Goal: Task Accomplishment & Management: Use online tool/utility

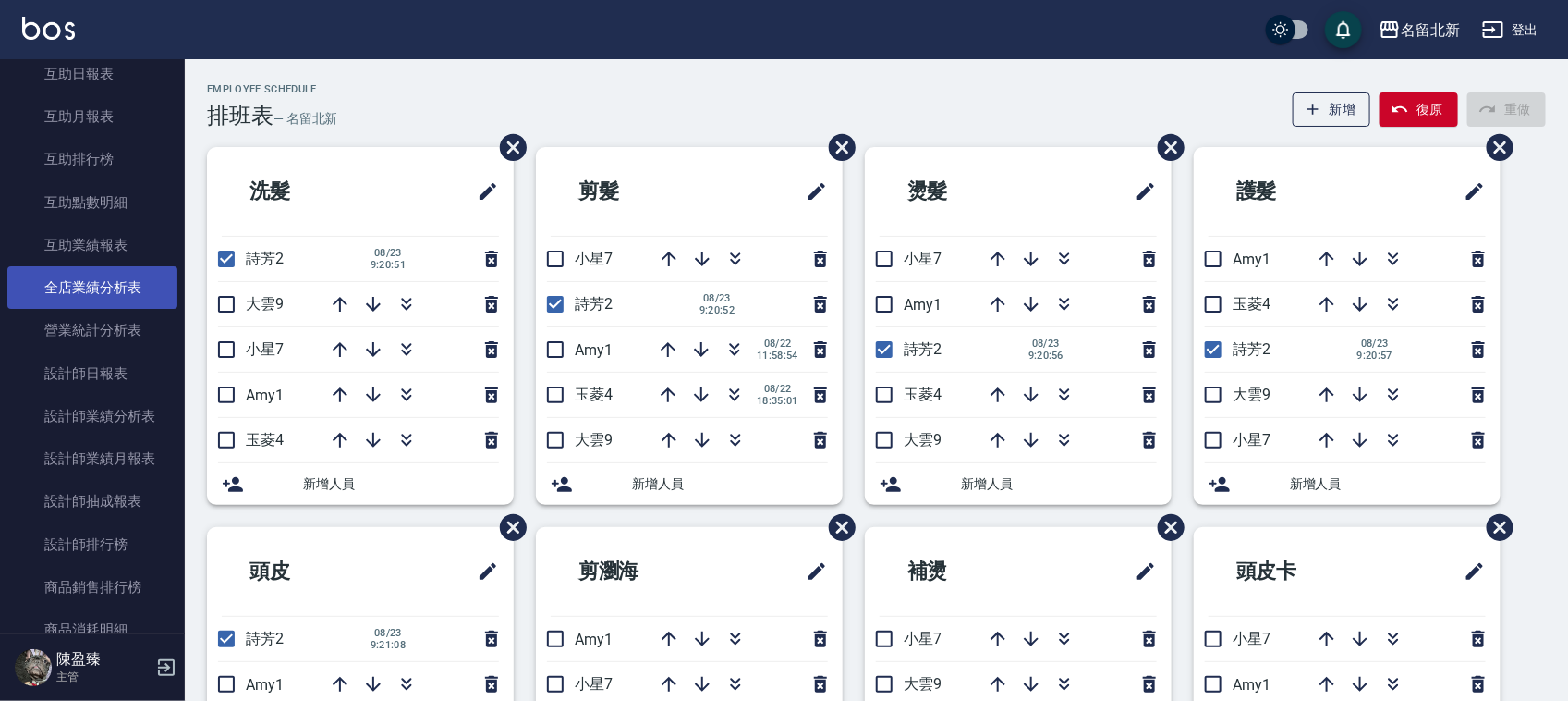
scroll to position [924, 0]
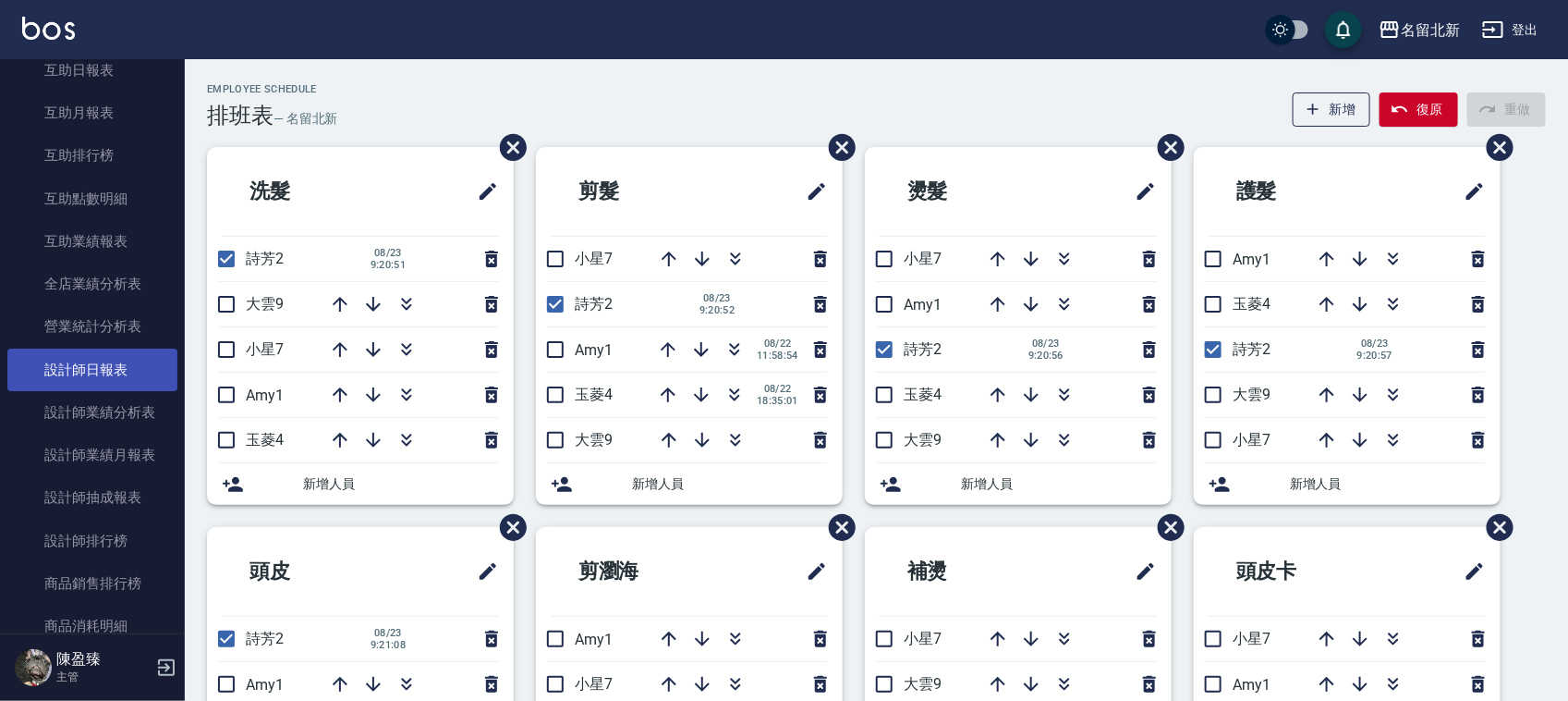
click at [104, 384] on link "設計師日報表" at bounding box center [93, 370] width 170 height 42
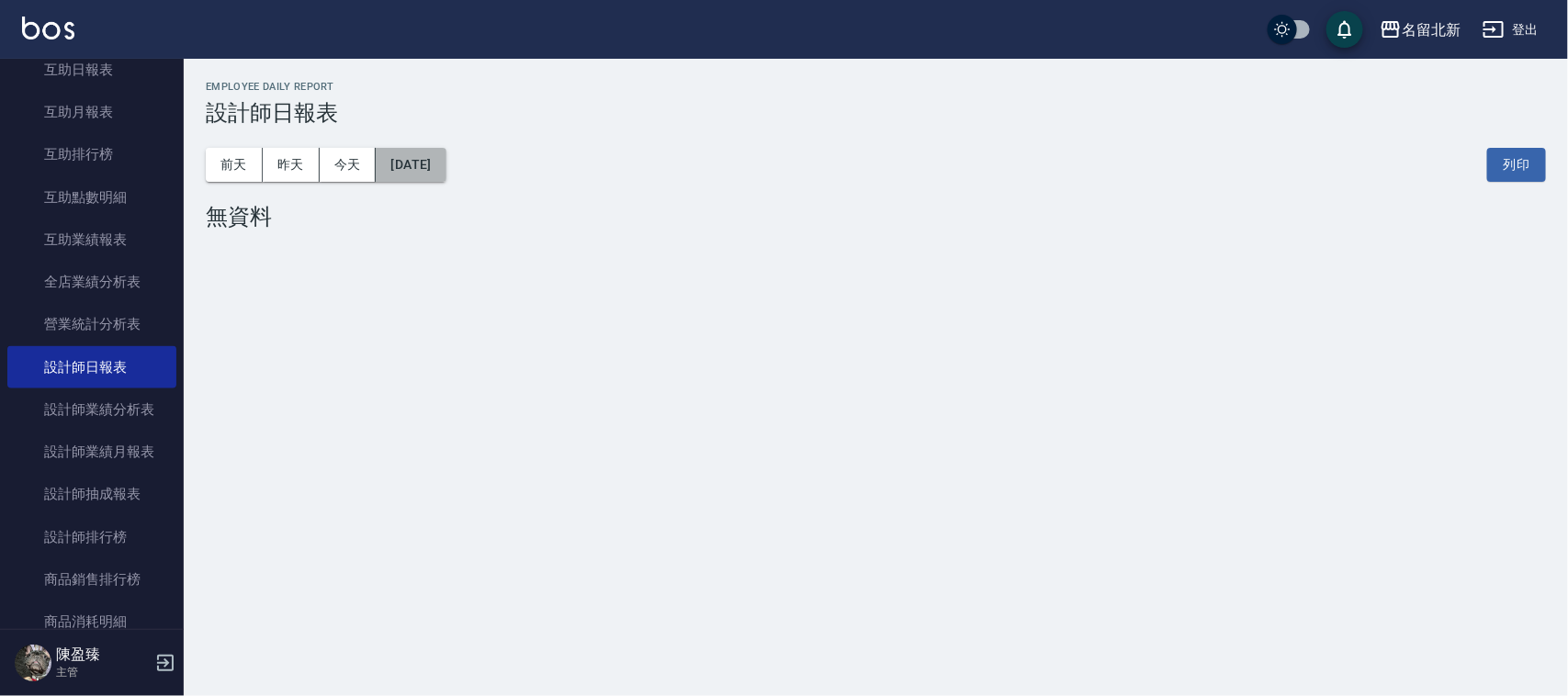
click at [445, 170] on button "[DATE]" at bounding box center [410, 164] width 69 height 34
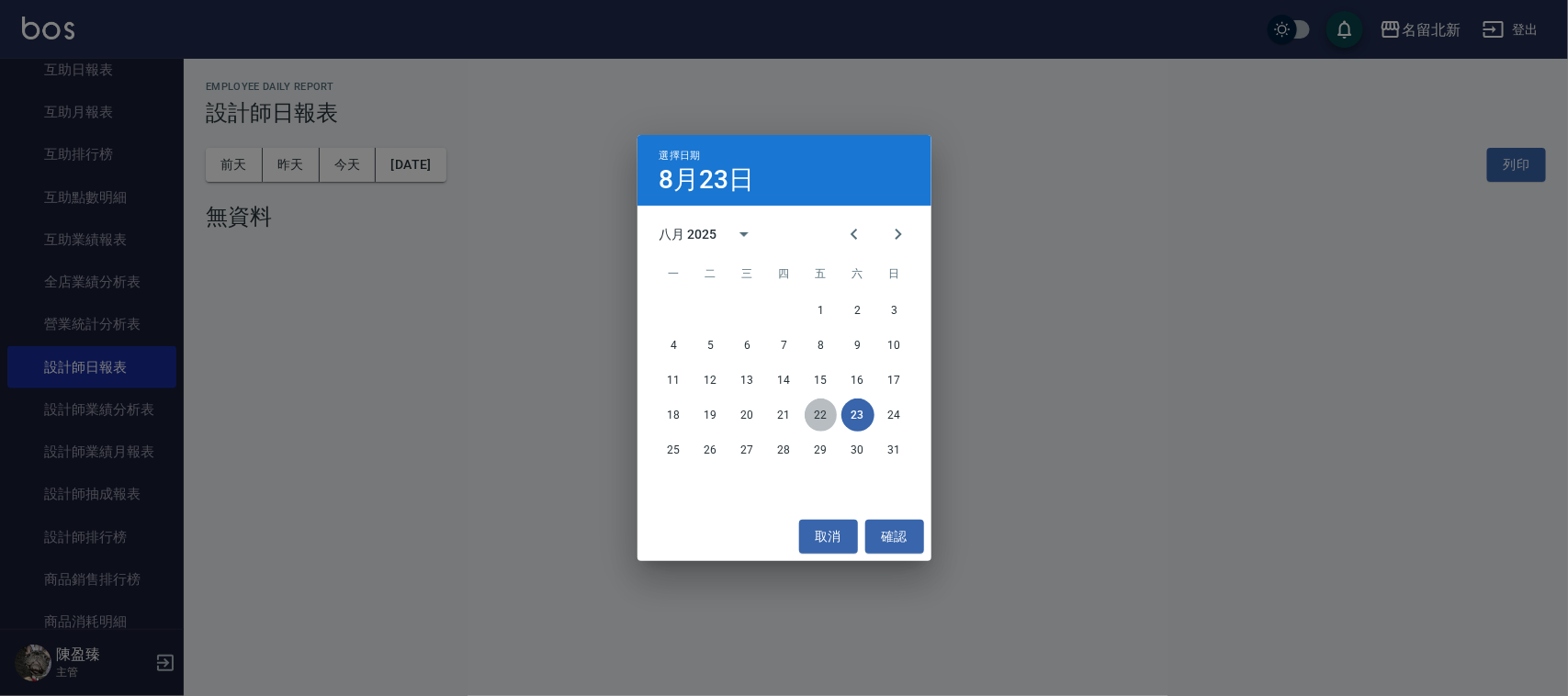
click at [820, 419] on button "22" at bounding box center [821, 415] width 33 height 33
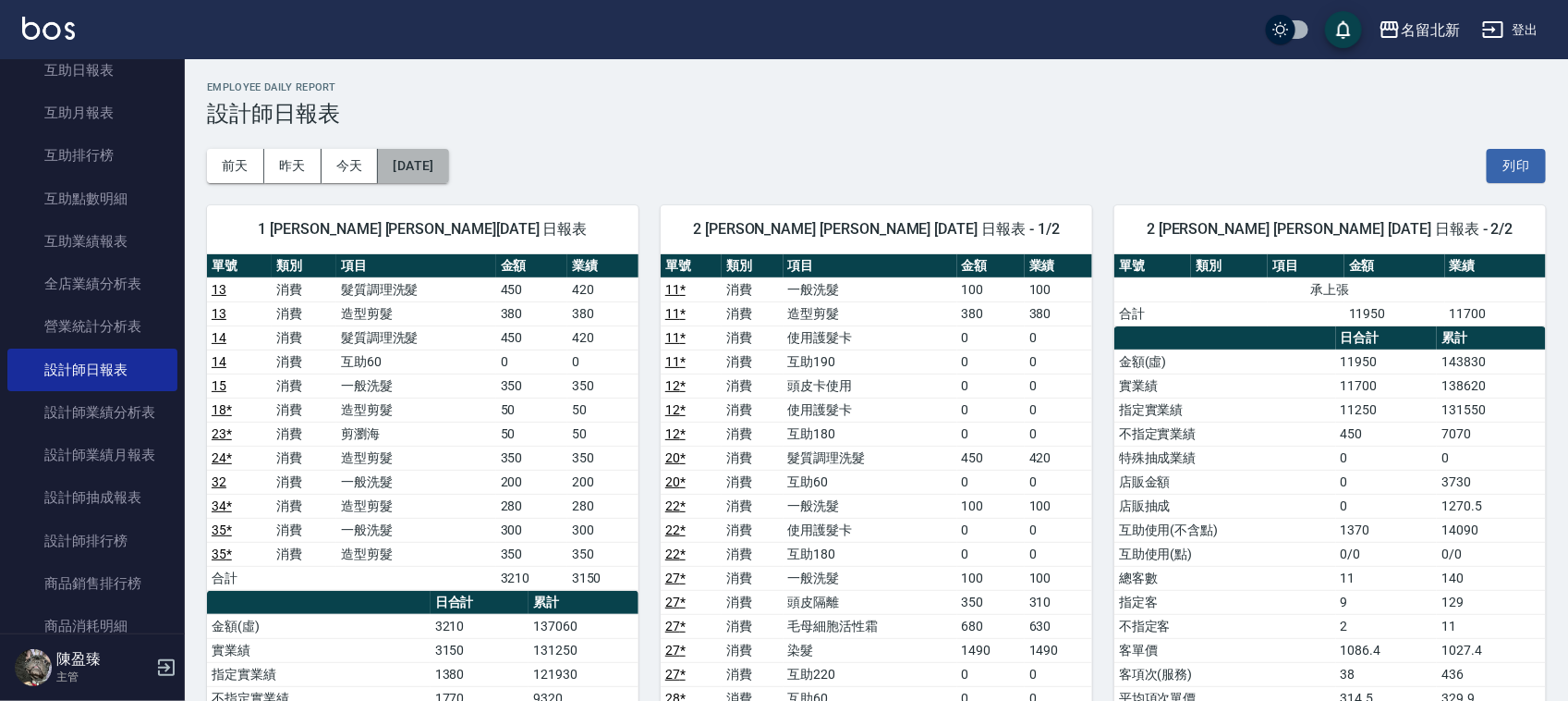
click at [432, 165] on button "[DATE]" at bounding box center [413, 166] width 70 height 34
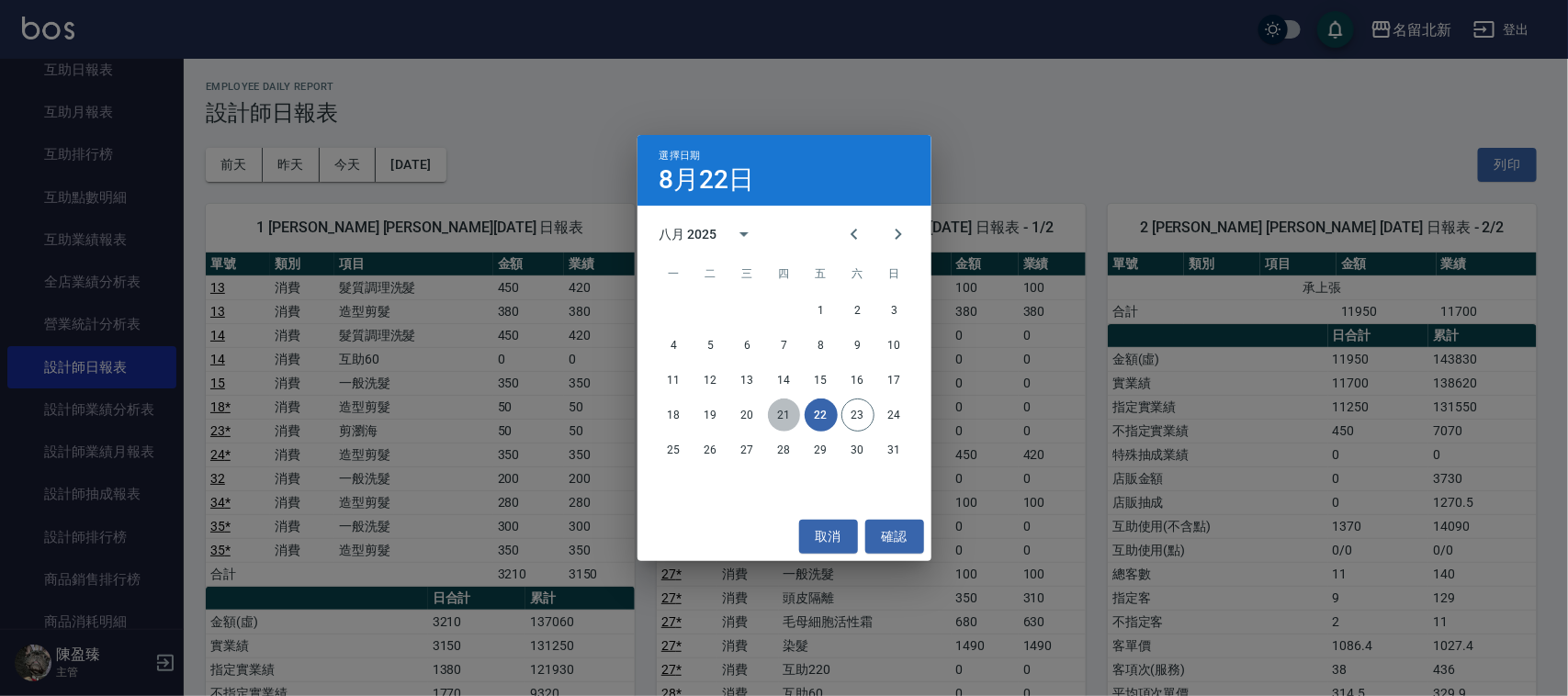
click at [781, 416] on button "21" at bounding box center [784, 415] width 33 height 33
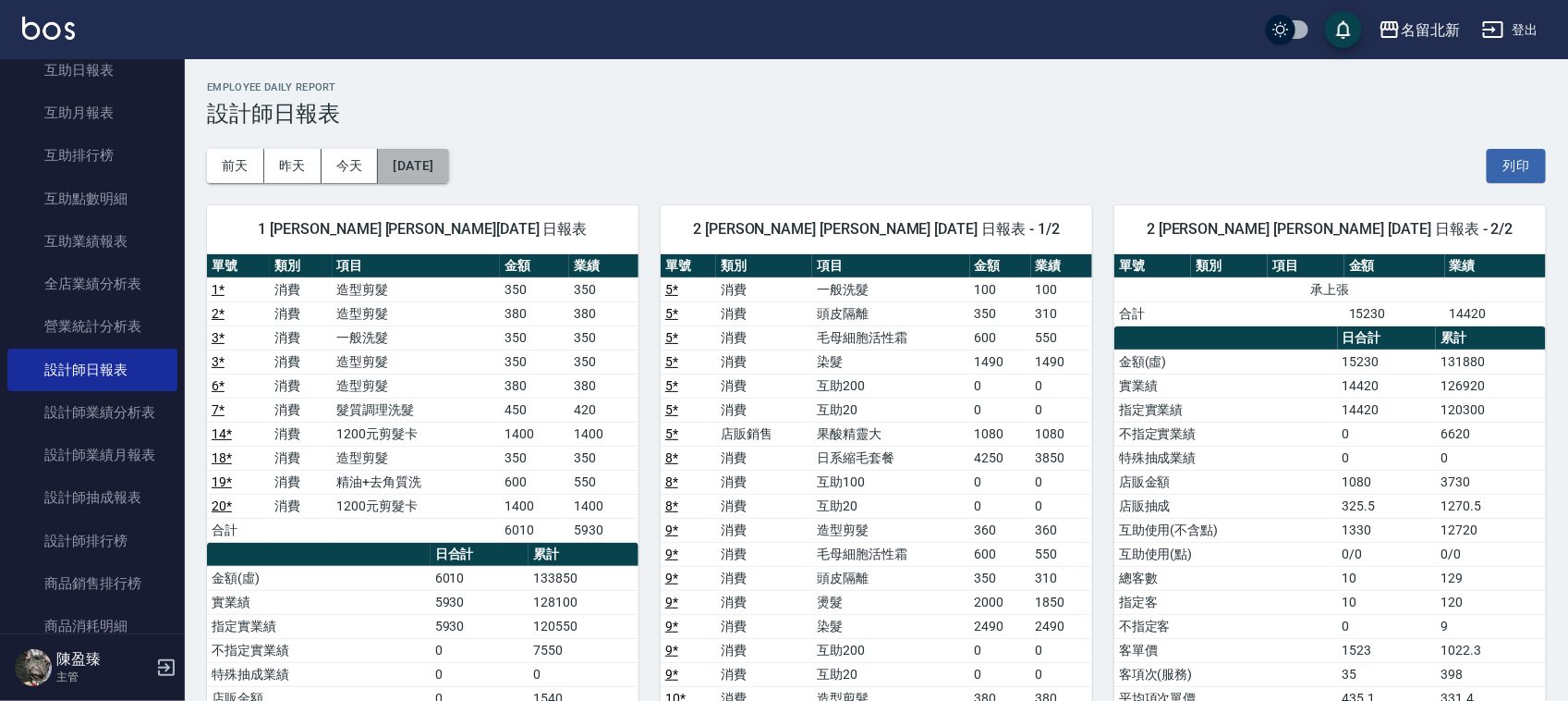
click at [448, 159] on button "[DATE]" at bounding box center [413, 166] width 70 height 34
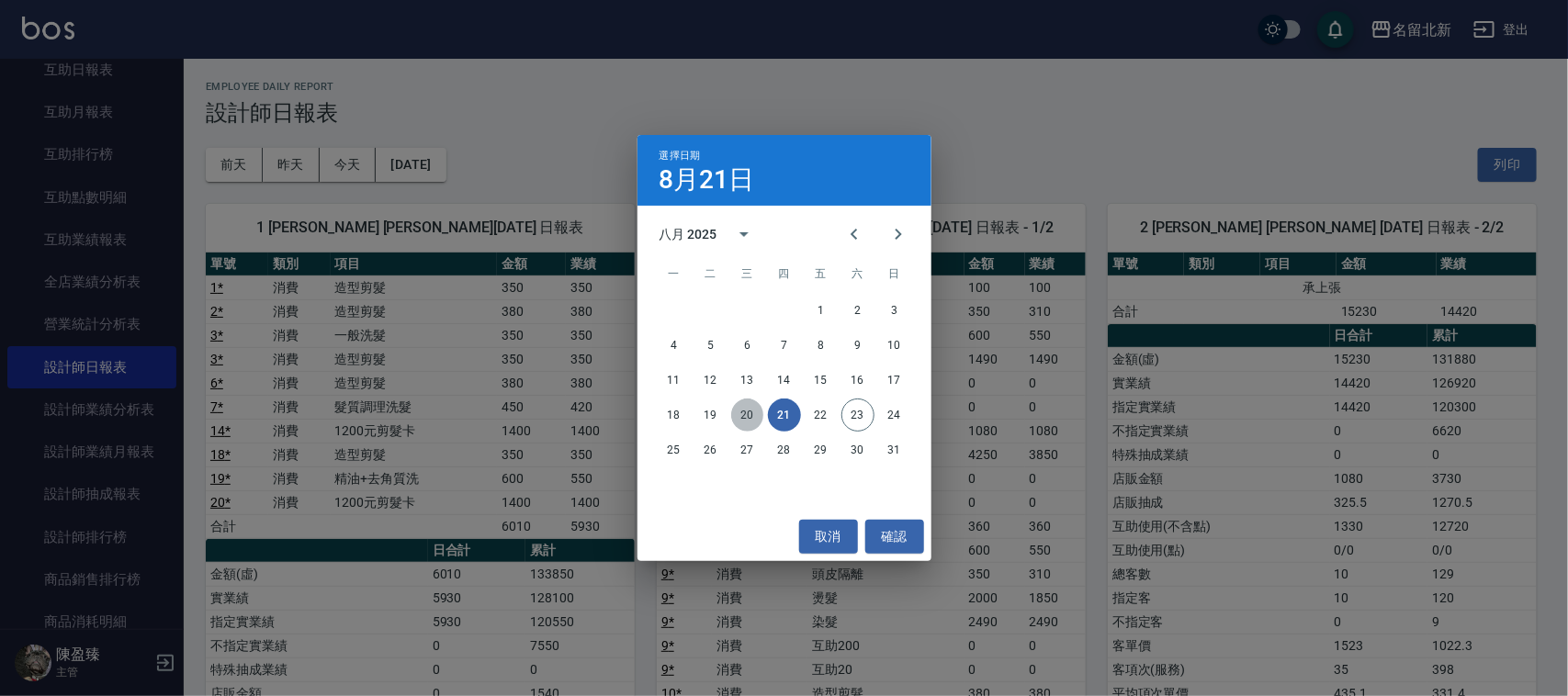
click at [749, 418] on button "20" at bounding box center [748, 415] width 33 height 33
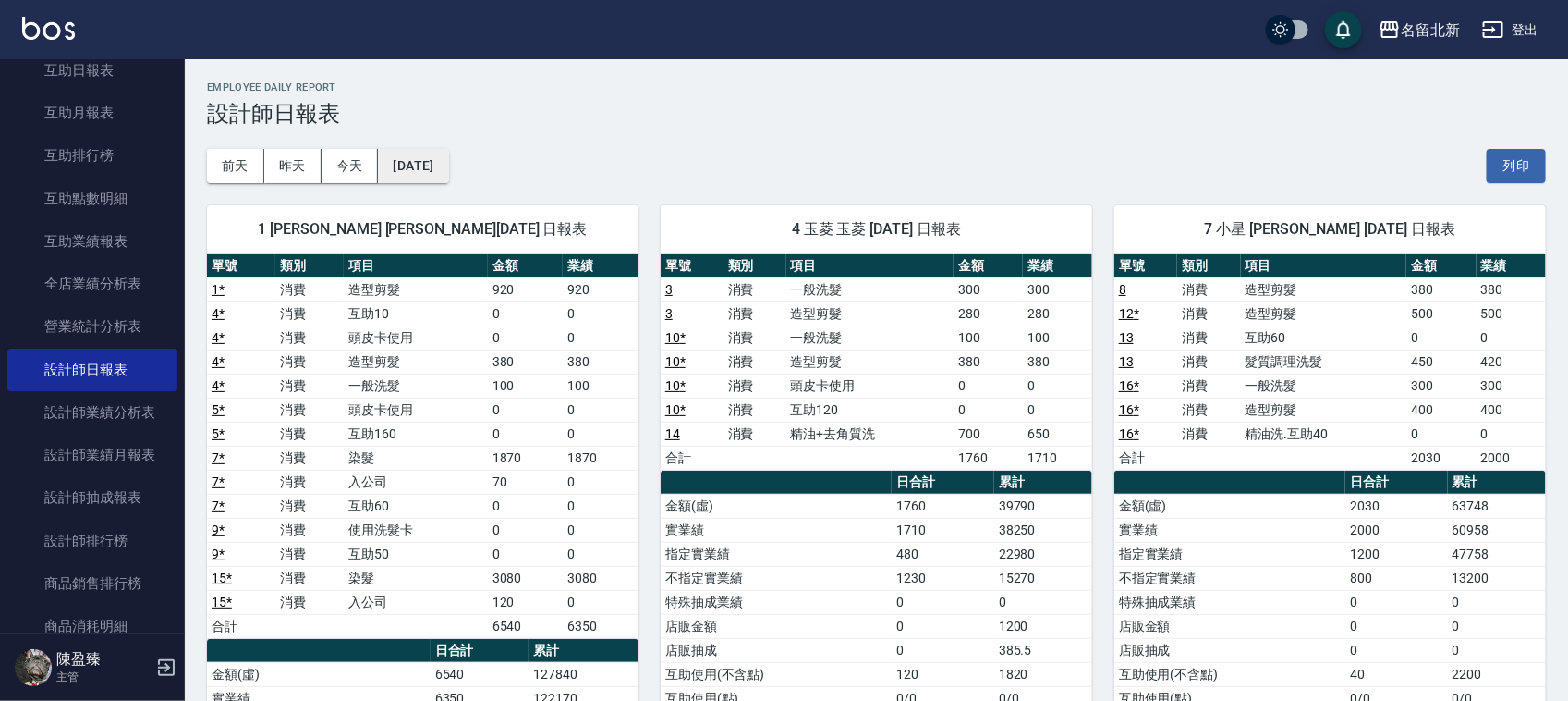
click at [448, 170] on button "[DATE]" at bounding box center [413, 166] width 70 height 34
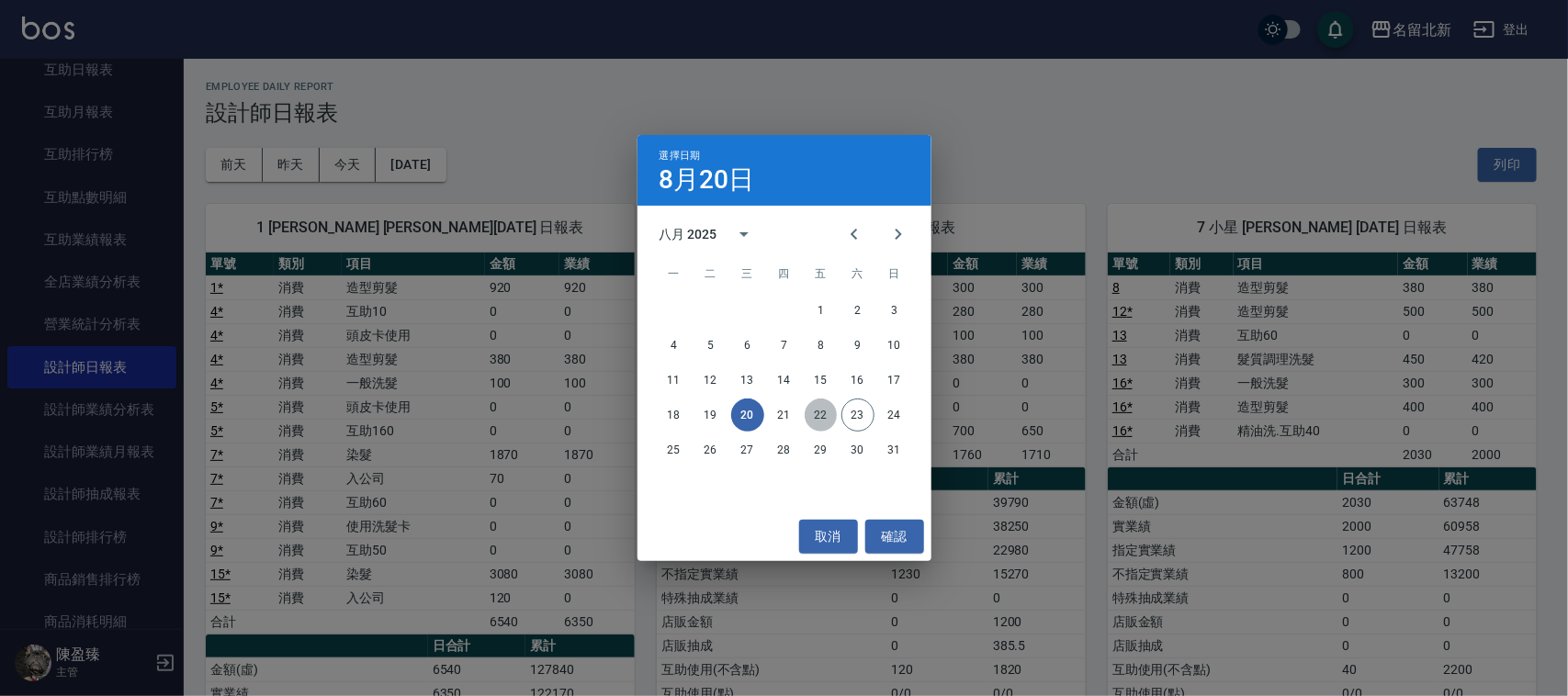
click at [817, 410] on button "22" at bounding box center [821, 415] width 33 height 33
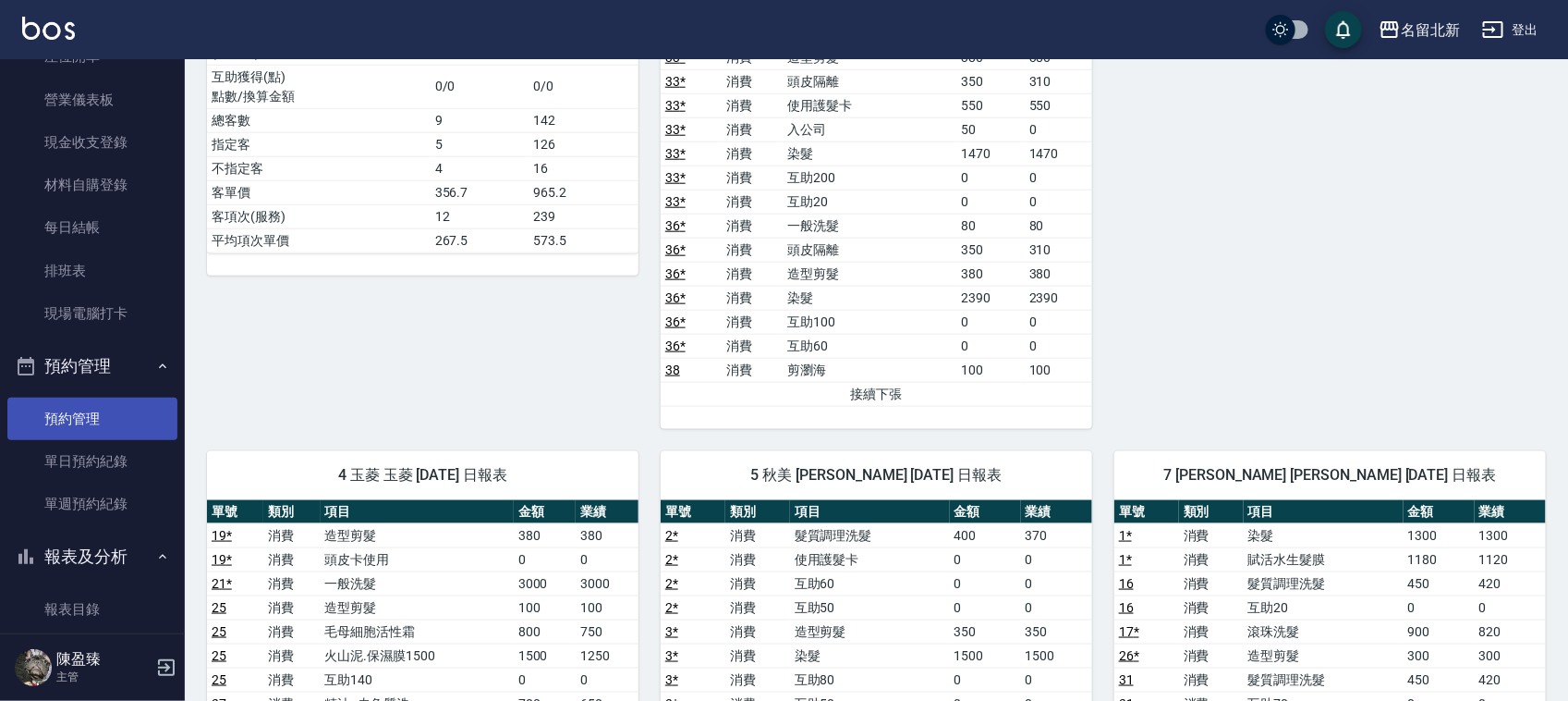
scroll to position [116, 0]
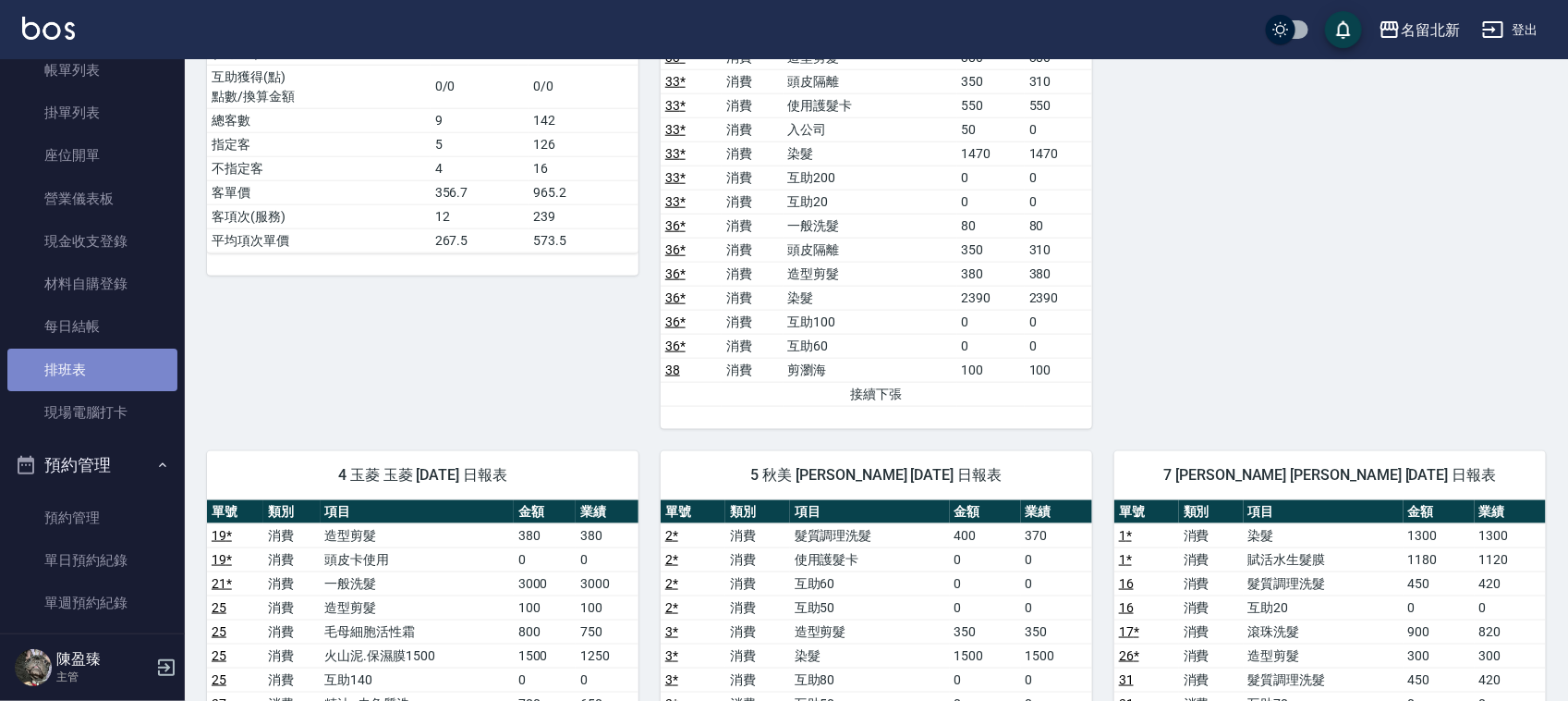
click at [109, 376] on link "排班表" at bounding box center [93, 370] width 170 height 42
